Goal: Transaction & Acquisition: Purchase product/service

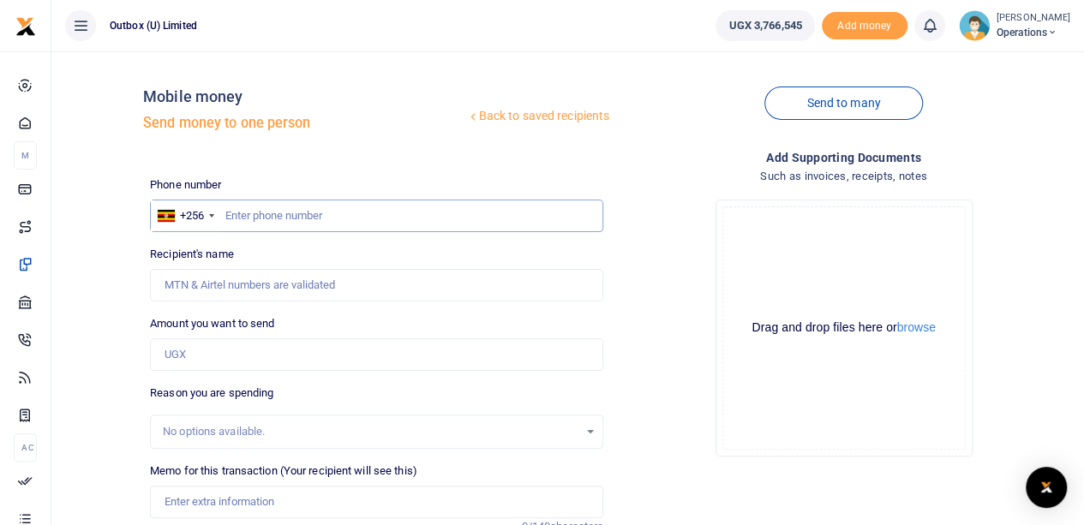
click at [296, 221] on input "text" at bounding box center [376, 216] width 453 height 33
paste input "781620905"
type input "781620905"
type input "[PERSON_NAME]"
type input "781620905"
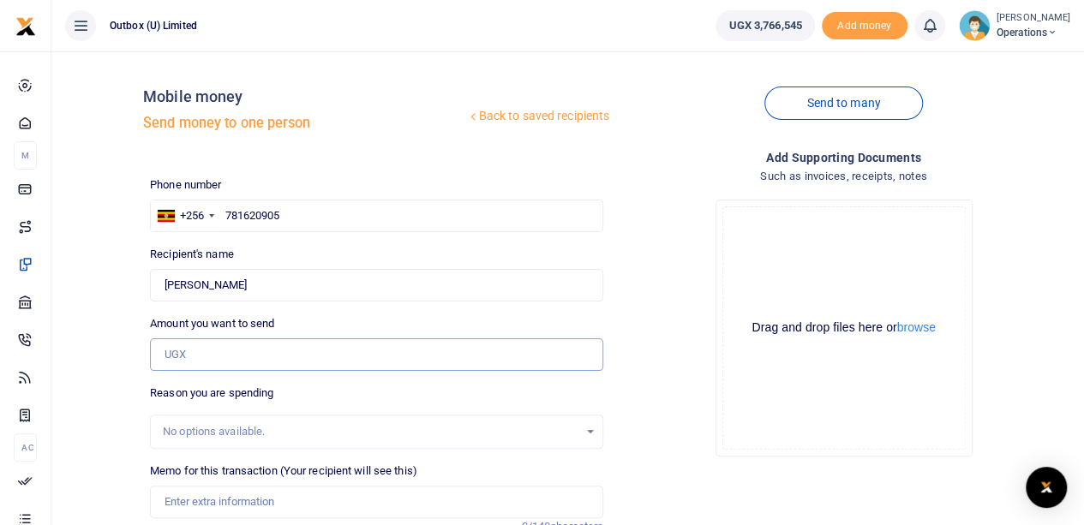
click at [219, 361] on input "Amount you want to send" at bounding box center [376, 354] width 453 height 33
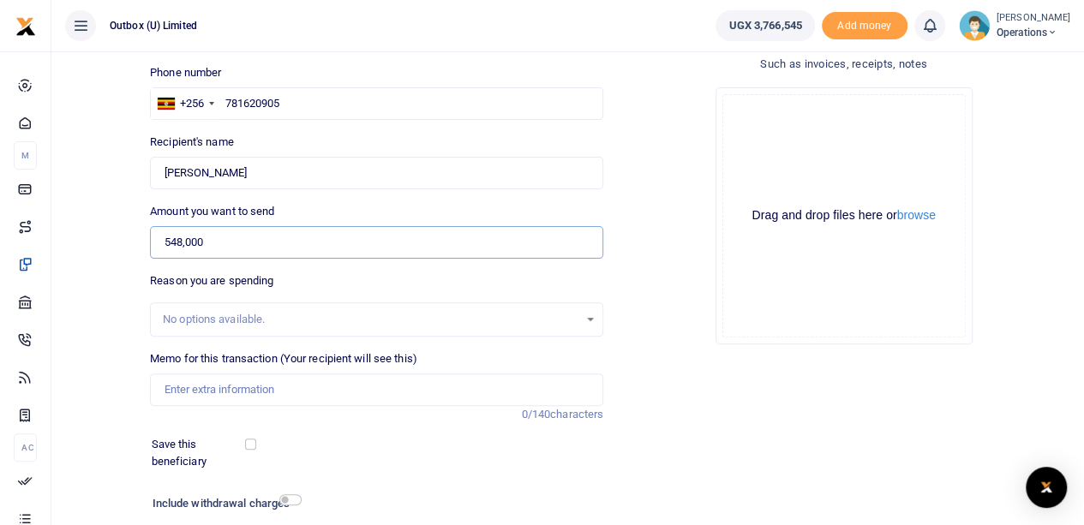
scroll to position [128, 0]
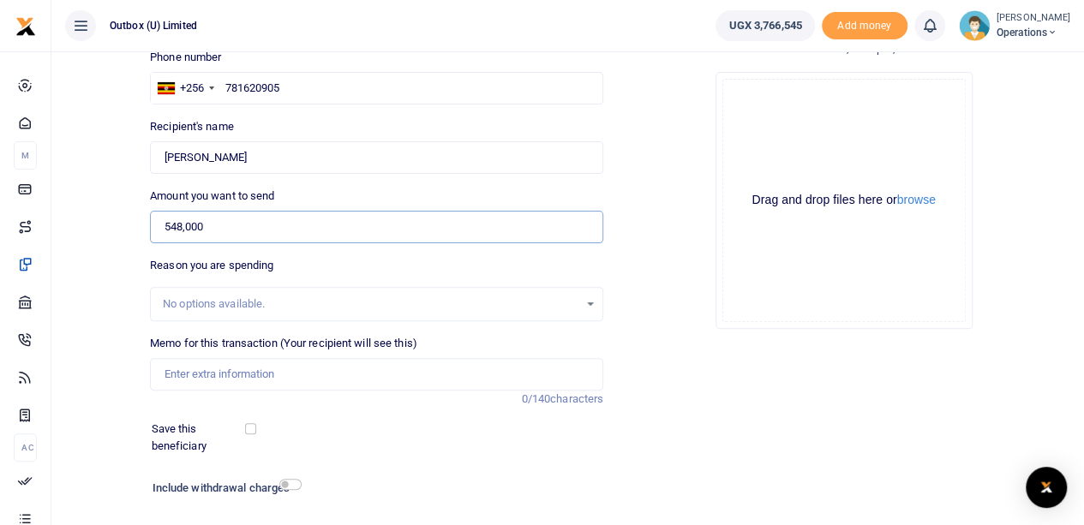
type input "548,000"
click at [246, 377] on input "Memo for this transaction (Your recipient will see this)" at bounding box center [376, 374] width 453 height 33
click at [210, 374] on input "OULOPS hI innovator" at bounding box center [376, 374] width 453 height 33
click at [283, 368] on input "OULOPS HI innovator" at bounding box center [376, 374] width 453 height 33
click at [267, 369] on input "OULOPS HI innovator Harvesting" at bounding box center [376, 374] width 453 height 33
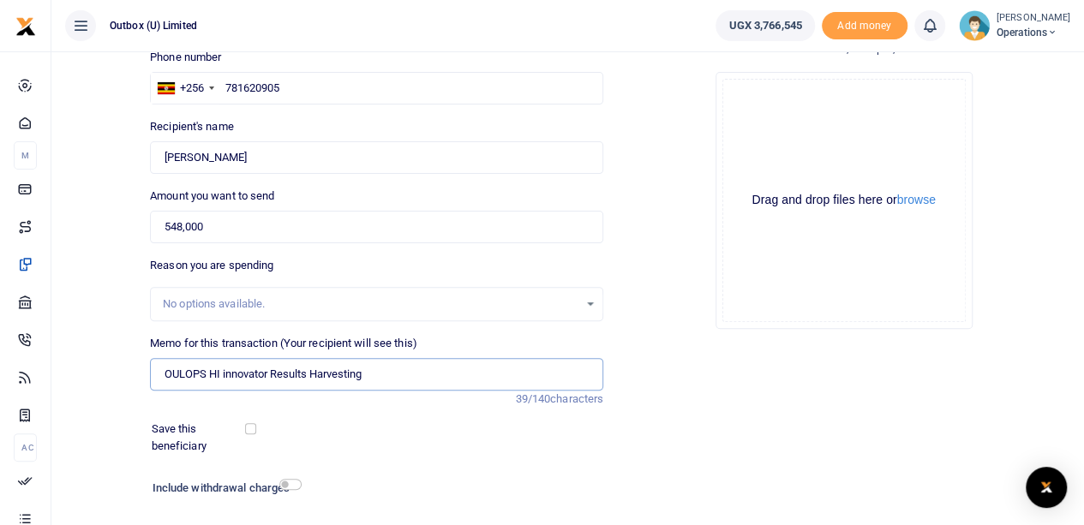
click at [266, 373] on input "OULOPS HI innovator Results Harvesting" at bounding box center [376, 374] width 453 height 33
click at [486, 374] on input "OULOPS HI innovator Accommodation during Results Harvesting" at bounding box center [376, 374] width 453 height 33
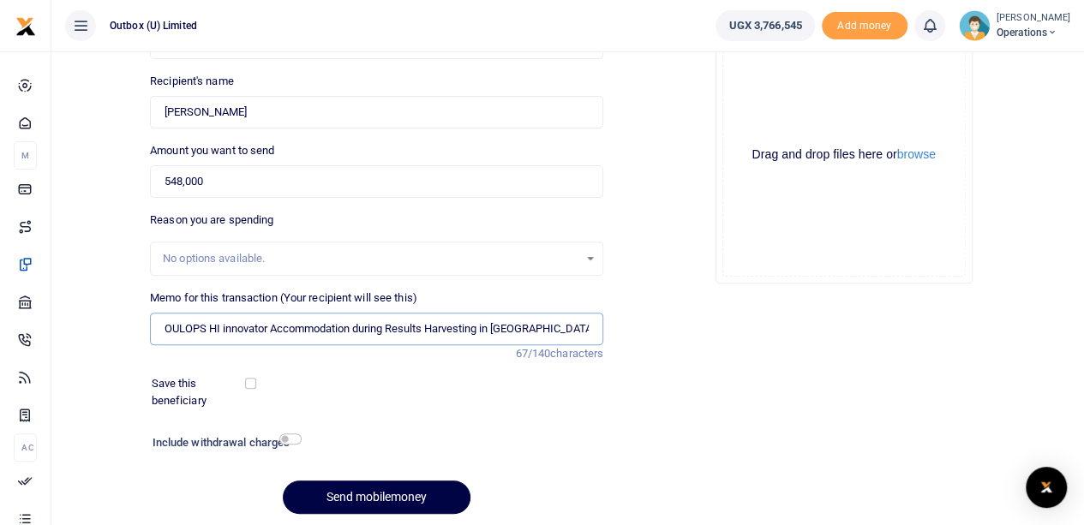
scroll to position [179, 0]
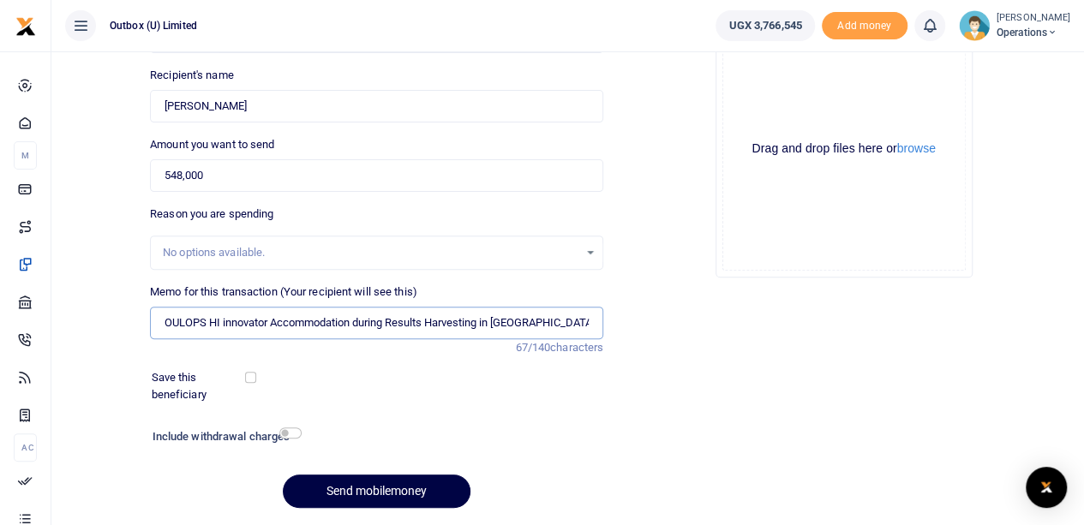
type input "OULOPS HI innovator Accommodation during Results Harvesting in Arua"
click at [288, 432] on input "checkbox" at bounding box center [290, 433] width 22 height 11
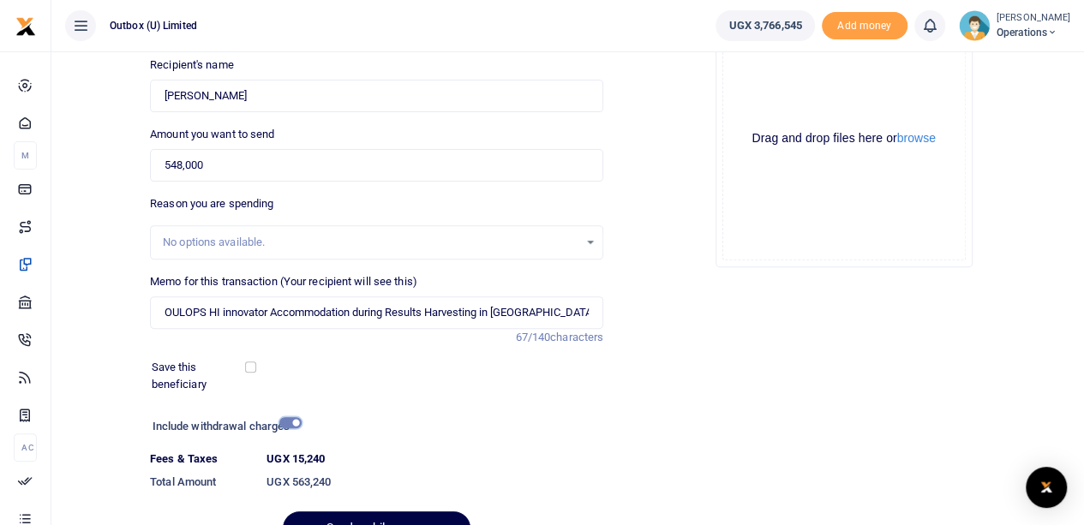
scroll to position [191, 0]
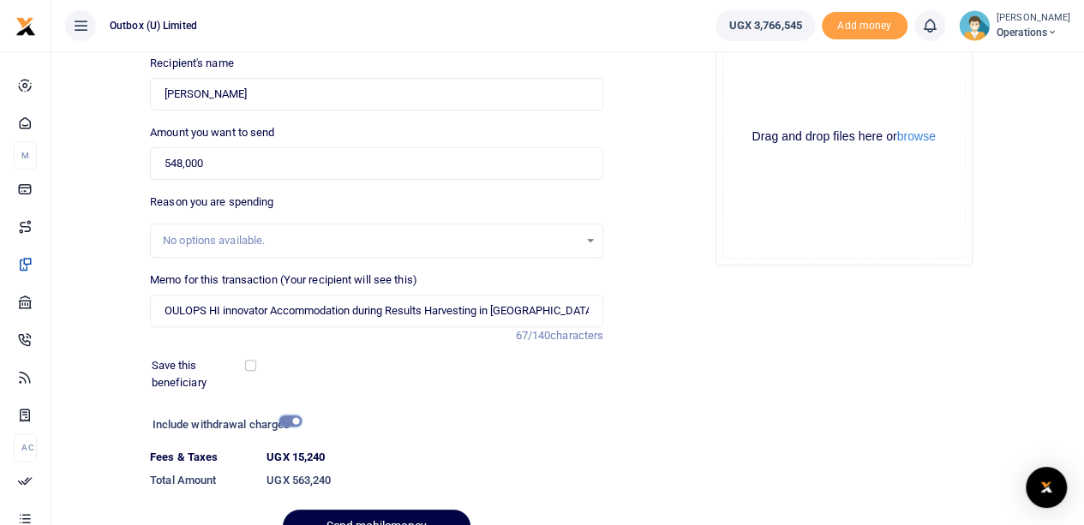
click at [286, 421] on input "checkbox" at bounding box center [290, 421] width 22 height 11
checkbox input "false"
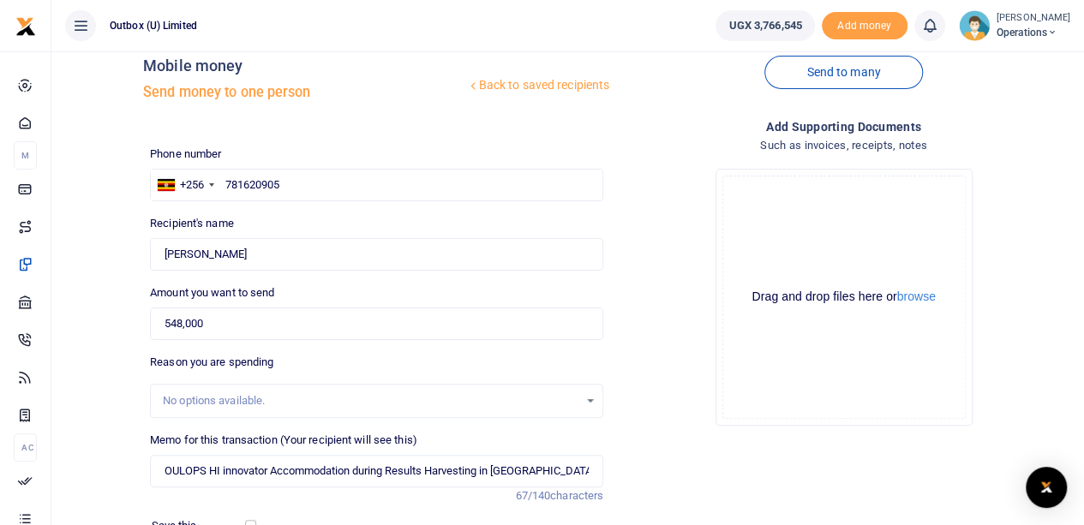
scroll to position [231, 0]
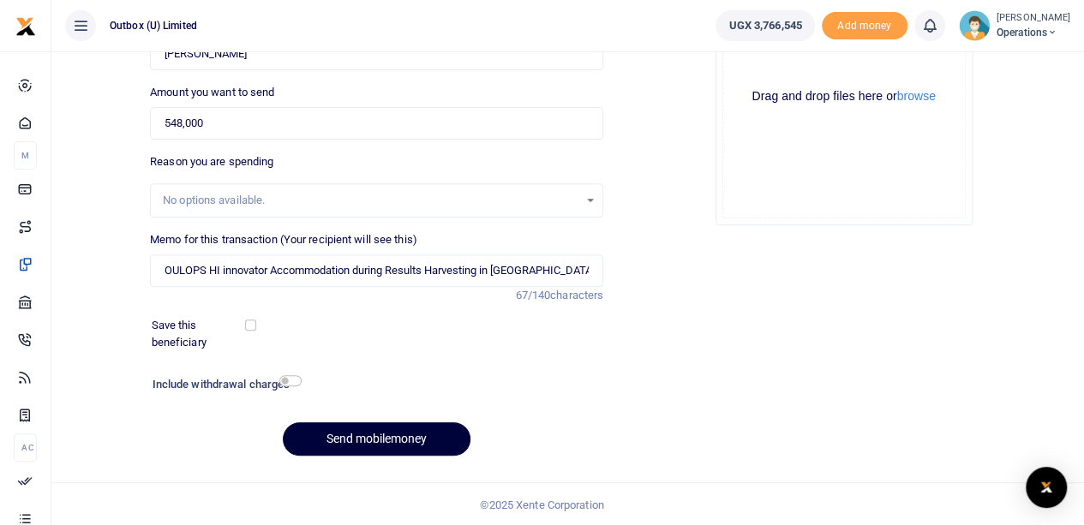
click at [380, 438] on button "Send mobilemoney" at bounding box center [377, 438] width 188 height 33
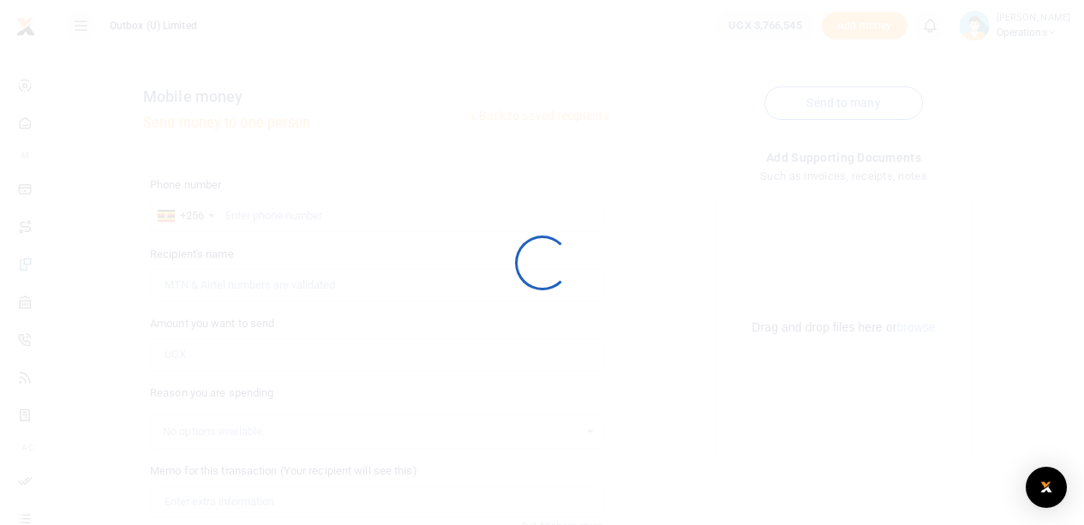
scroll to position [231, 0]
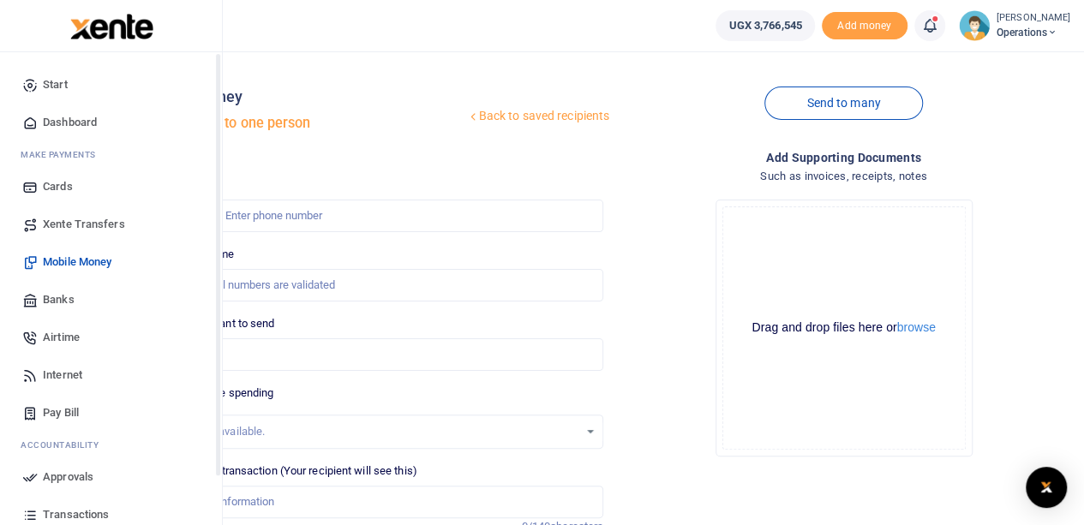
click at [74, 115] on span "Dashboard" at bounding box center [70, 122] width 54 height 17
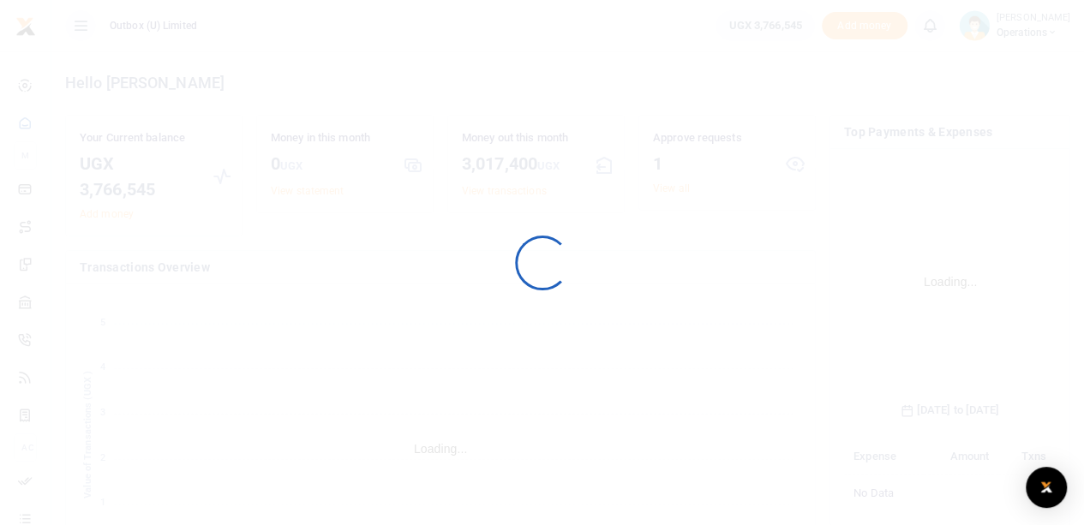
scroll to position [268, 199]
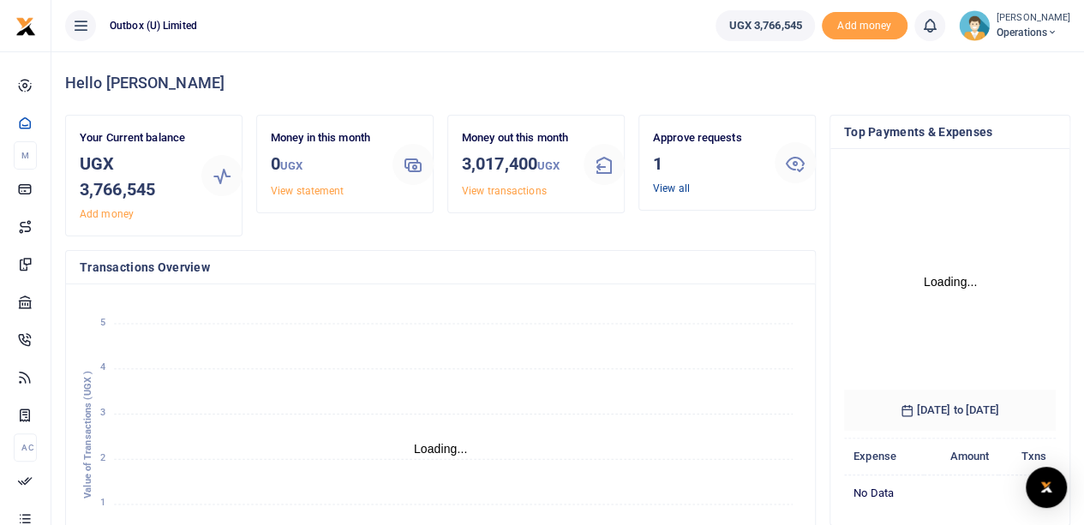
click at [673, 185] on link "View all" at bounding box center [671, 188] width 37 height 12
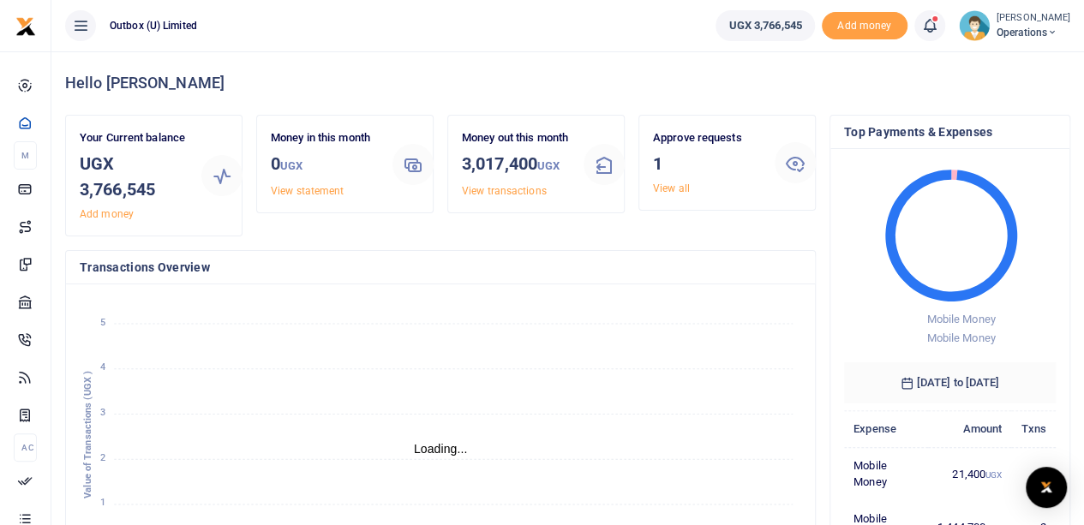
scroll to position [14, 14]
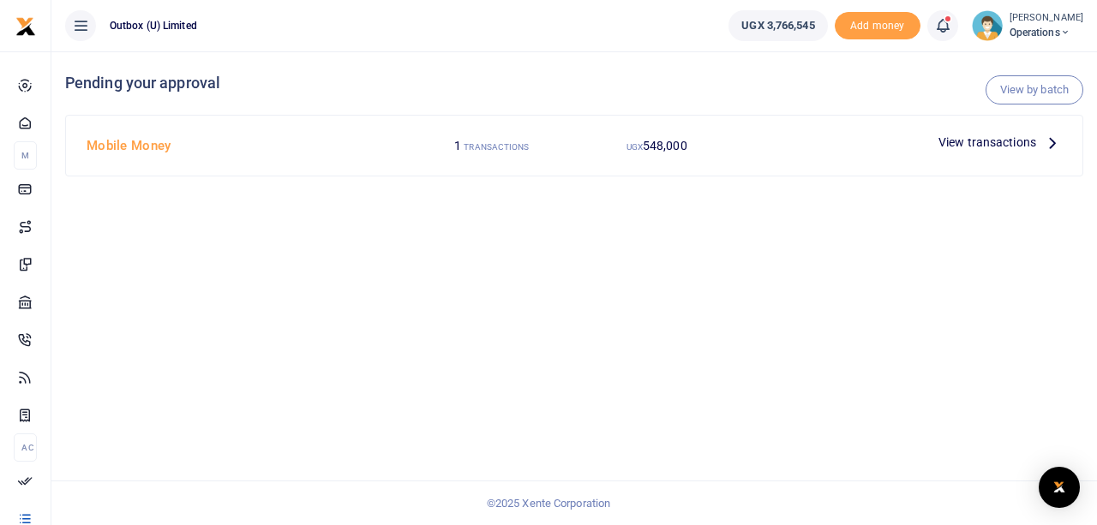
click at [978, 143] on span "View transactions" at bounding box center [987, 142] width 98 height 19
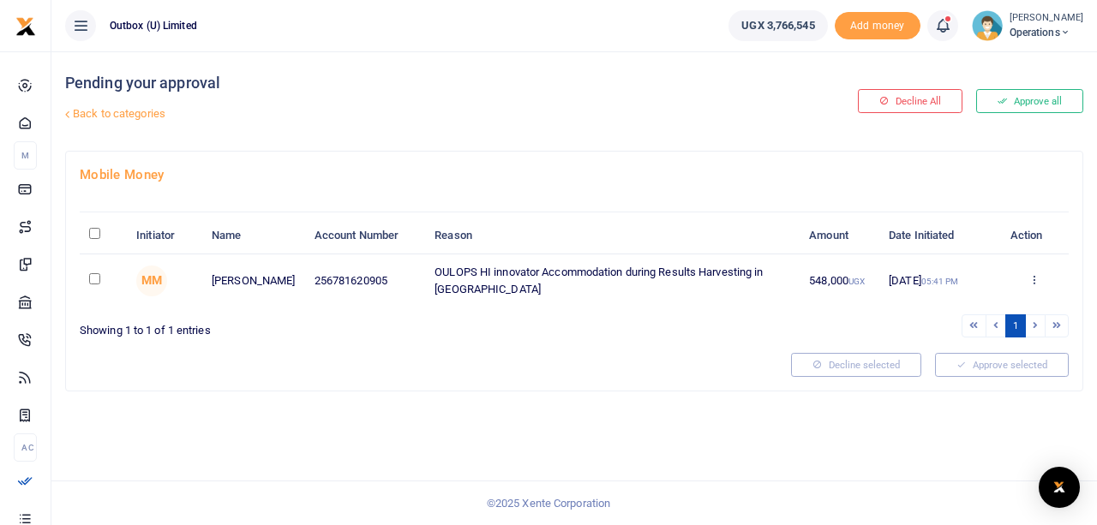
click at [94, 279] on input "checkbox" at bounding box center [94, 278] width 11 height 11
checkbox input "true"
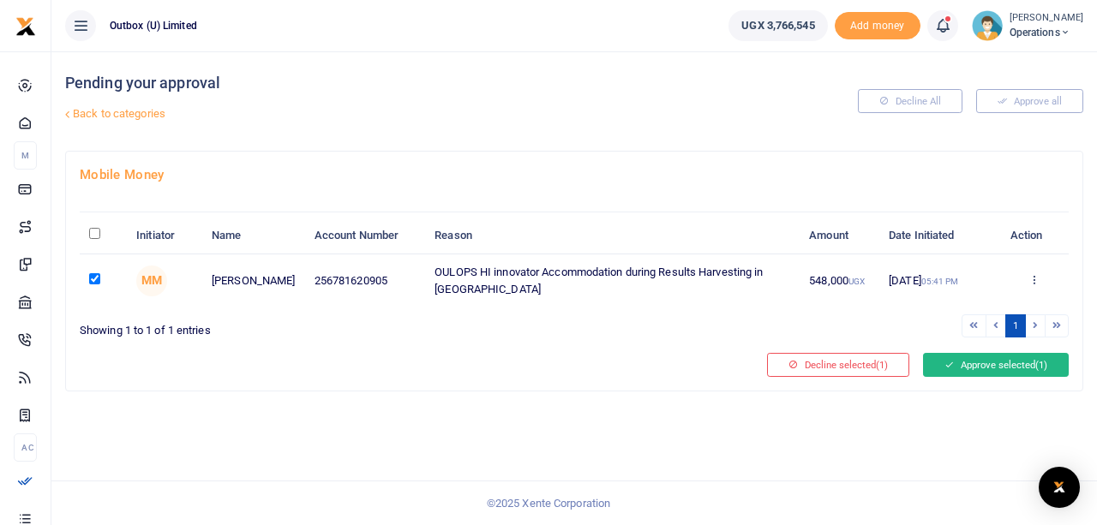
click at [978, 362] on button "Approve selected (1)" at bounding box center [996, 365] width 146 height 24
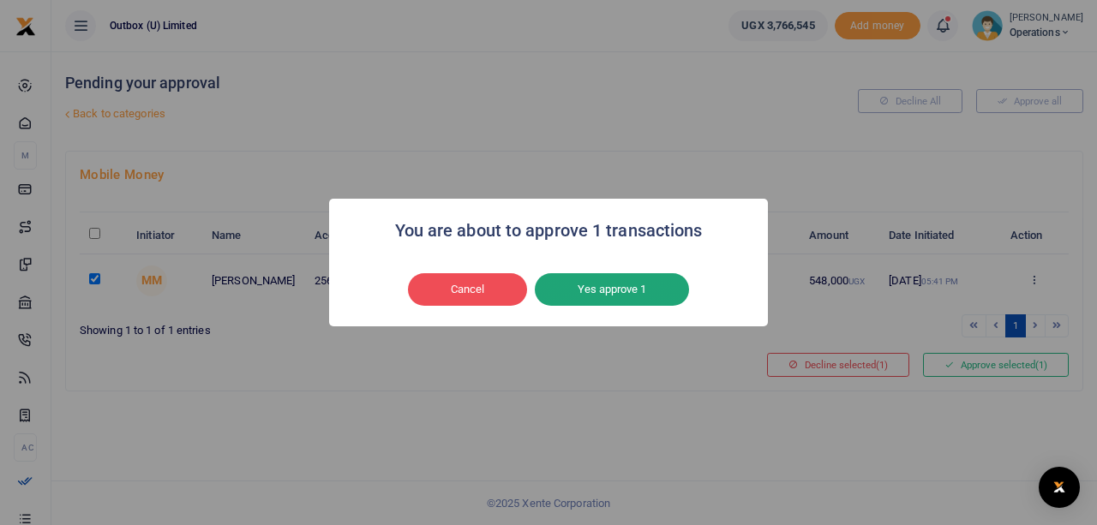
click at [609, 290] on button "Yes approve 1" at bounding box center [612, 289] width 154 height 33
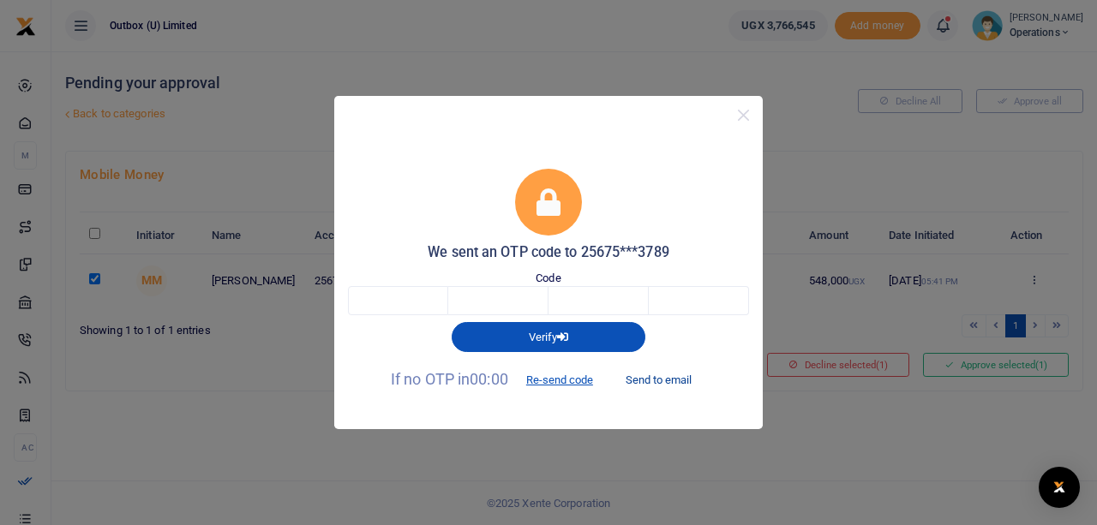
click at [656, 383] on button "Send to email" at bounding box center [658, 380] width 95 height 29
click at [374, 304] on input "text" at bounding box center [398, 300] width 100 height 29
type input "8"
type input "9"
type input "1"
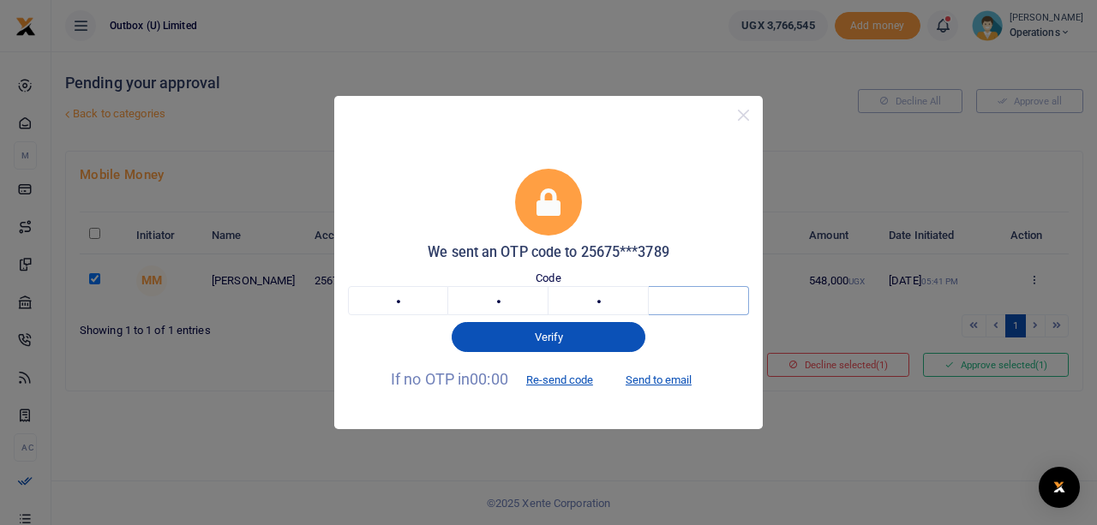
type input "6"
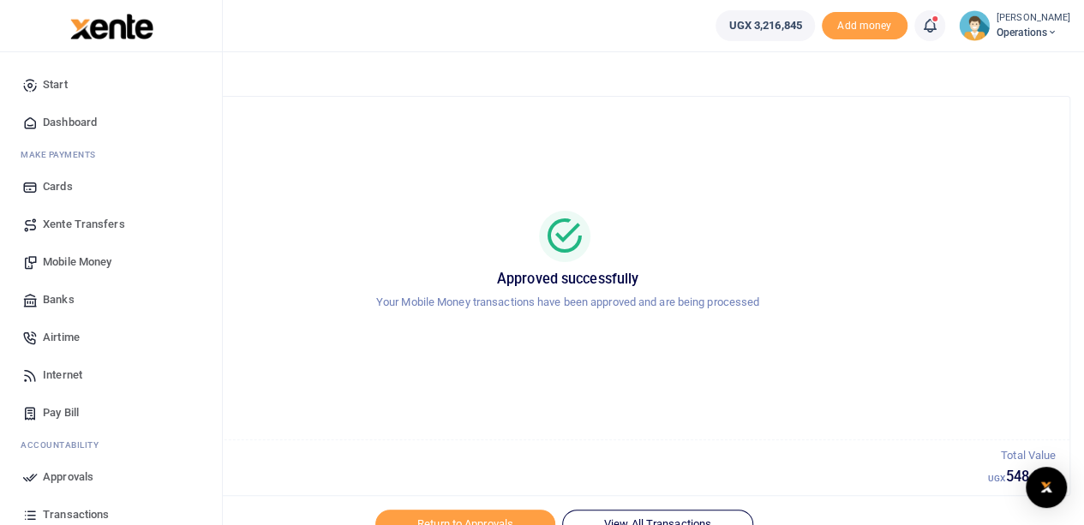
click at [71, 121] on span "Dashboard" at bounding box center [70, 122] width 54 height 17
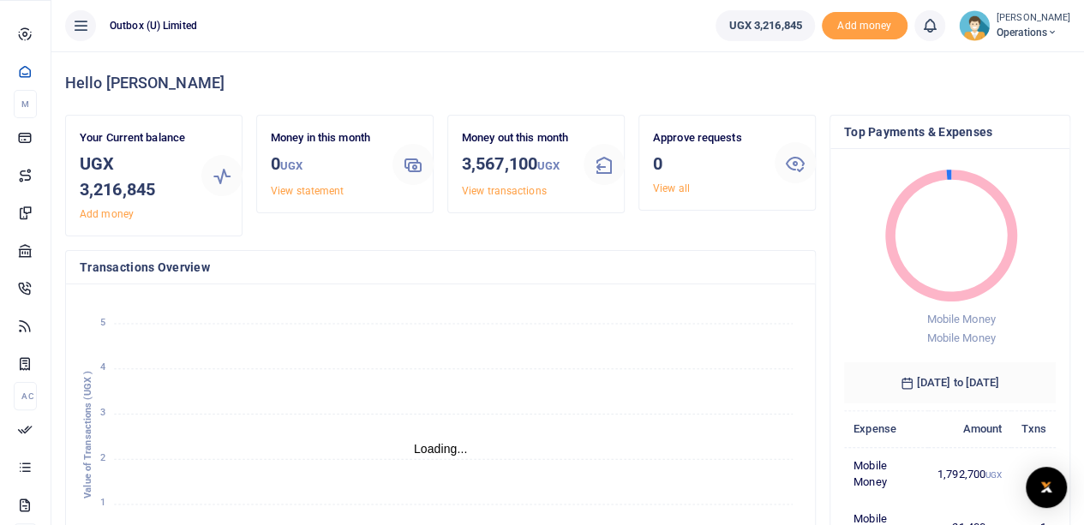
scroll to position [14, 14]
